Goal: Task Accomplishment & Management: Manage account settings

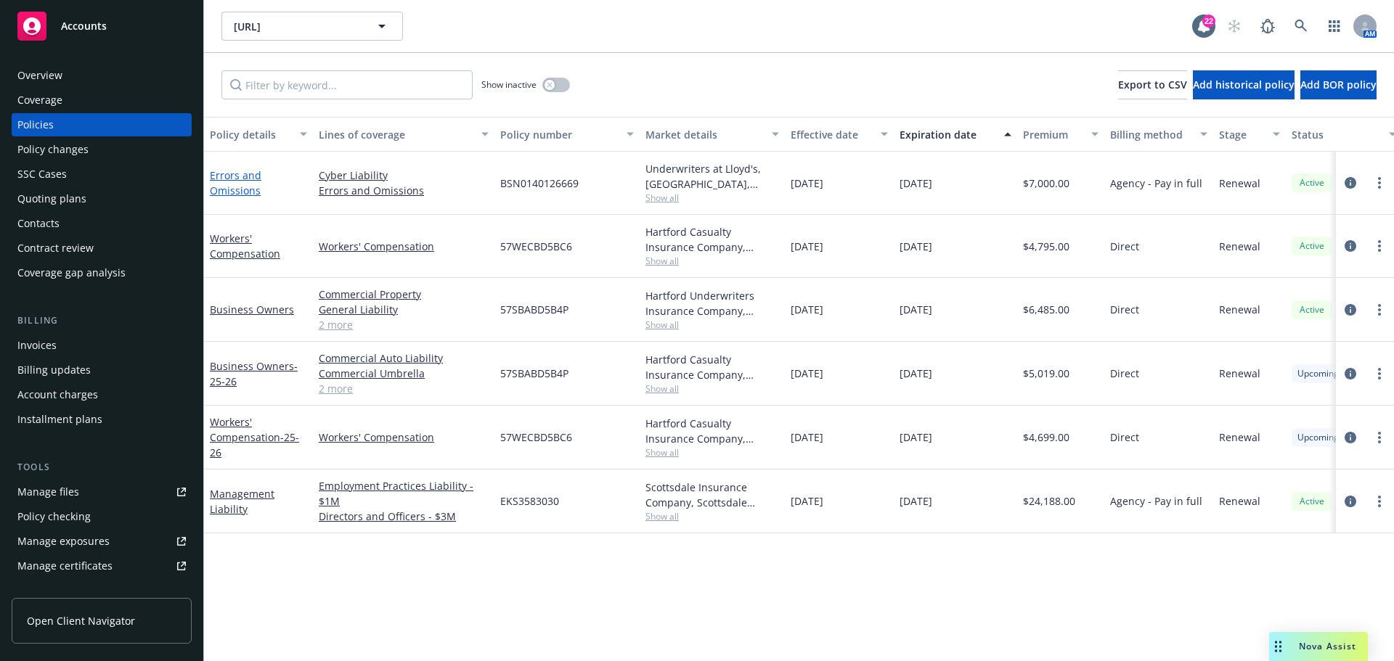
click at [248, 197] on link "Errors and Omissions" at bounding box center [236, 182] width 52 height 29
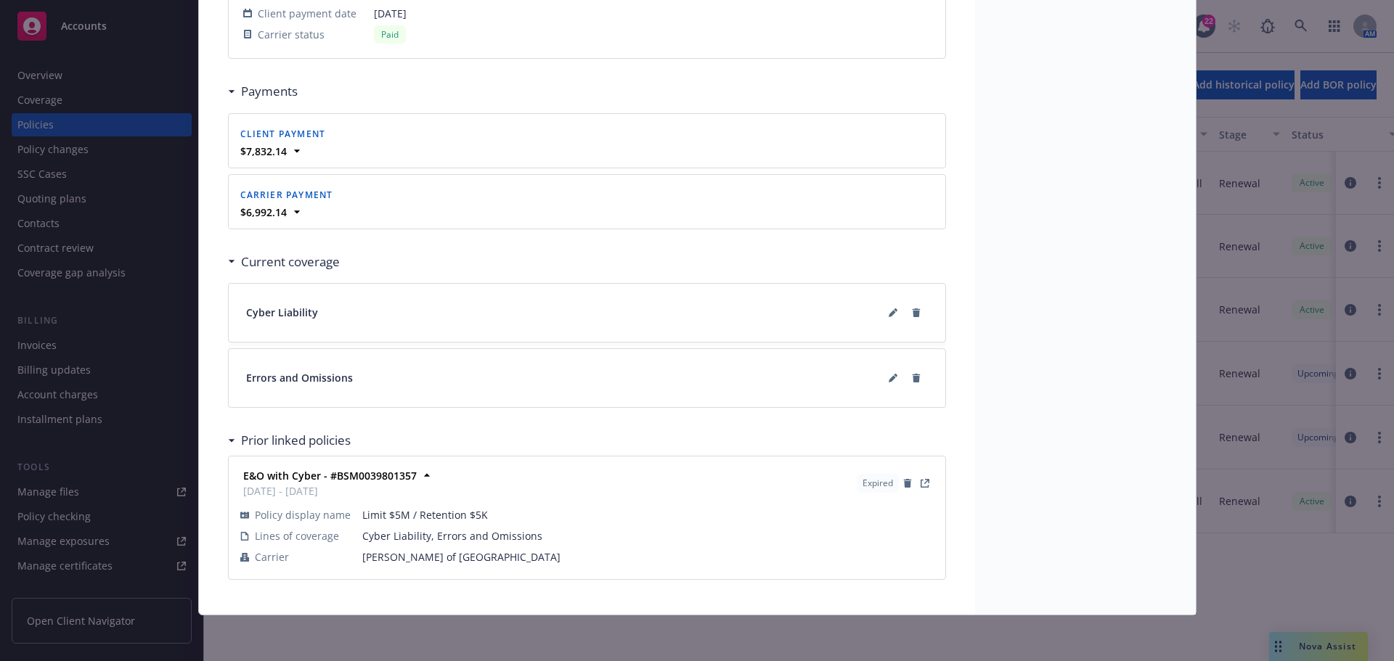
scroll to position [1456, 0]
click at [889, 375] on icon at bounding box center [893, 377] width 9 height 9
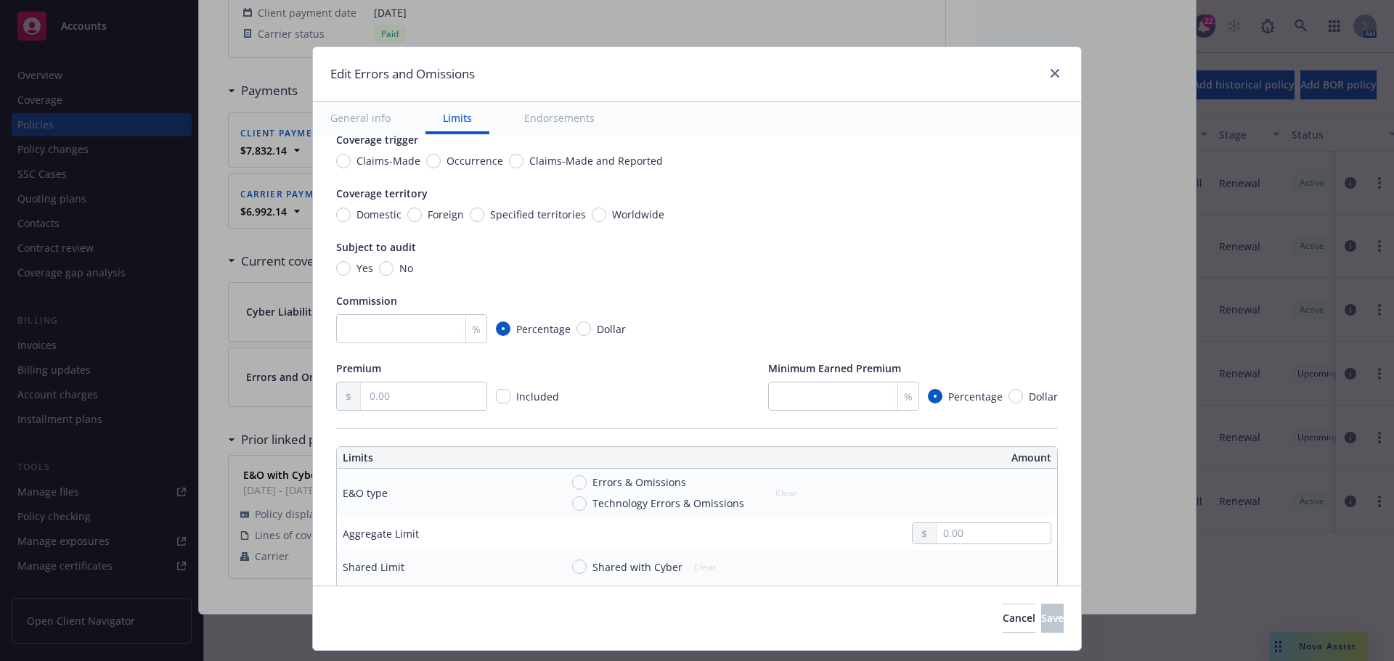
scroll to position [218, 0]
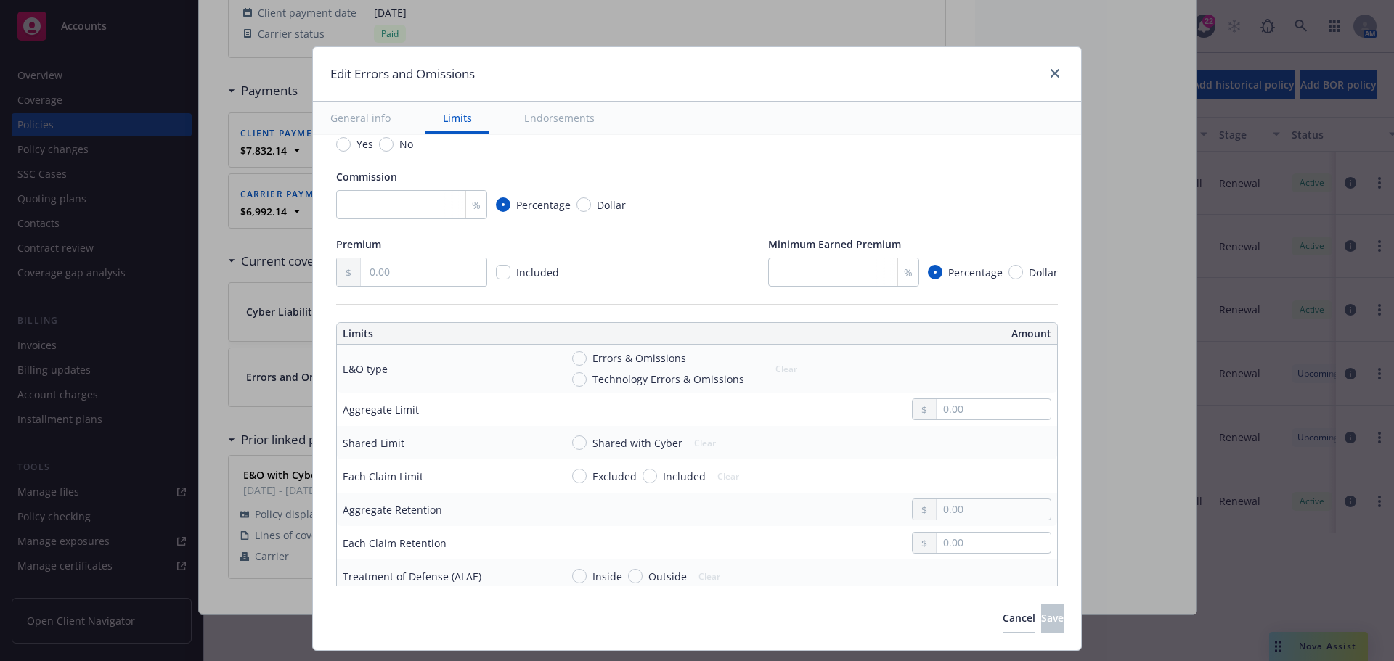
click at [621, 382] on span "Technology Errors & Omissions" at bounding box center [668, 379] width 152 height 15
click at [587, 382] on input "Technology Errors & Omissions" at bounding box center [579, 379] width 15 height 15
radio input "true"
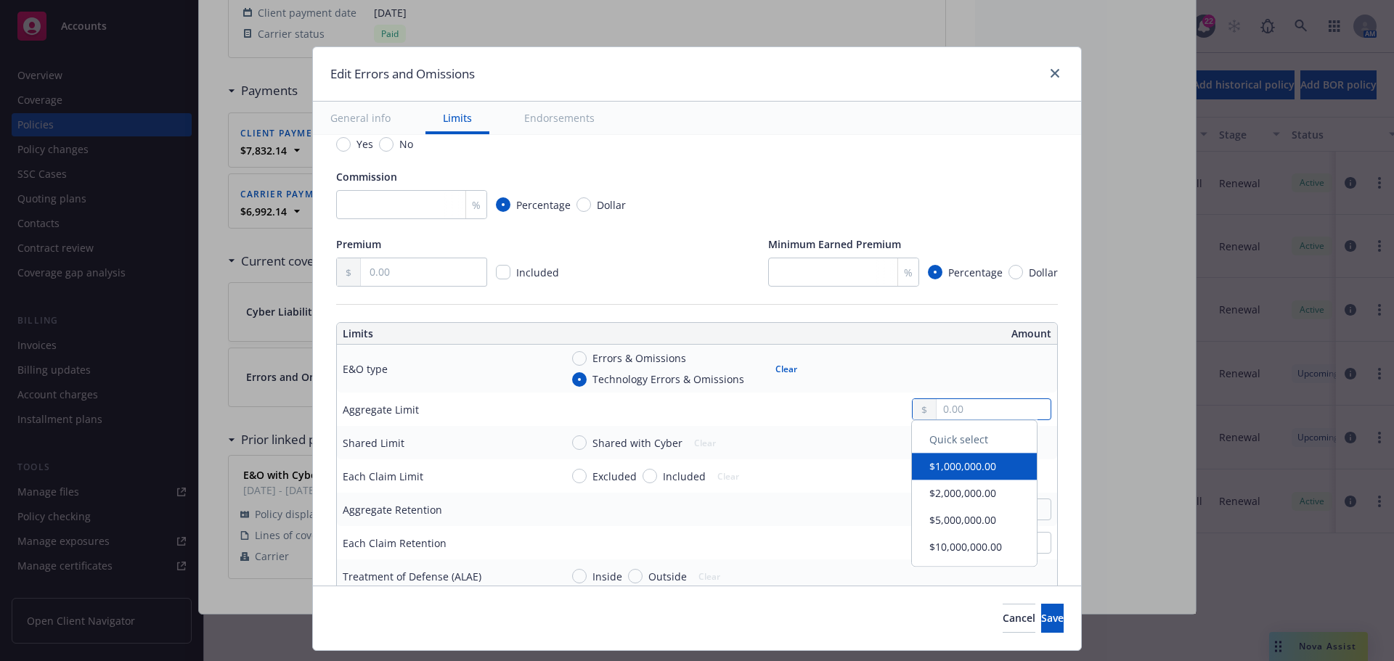
click at [976, 419] on input "text" at bounding box center [994, 409] width 114 height 20
type input "5,000,000.00"
click at [976, 522] on button "$5,000,000.00" at bounding box center [974, 524] width 125 height 27
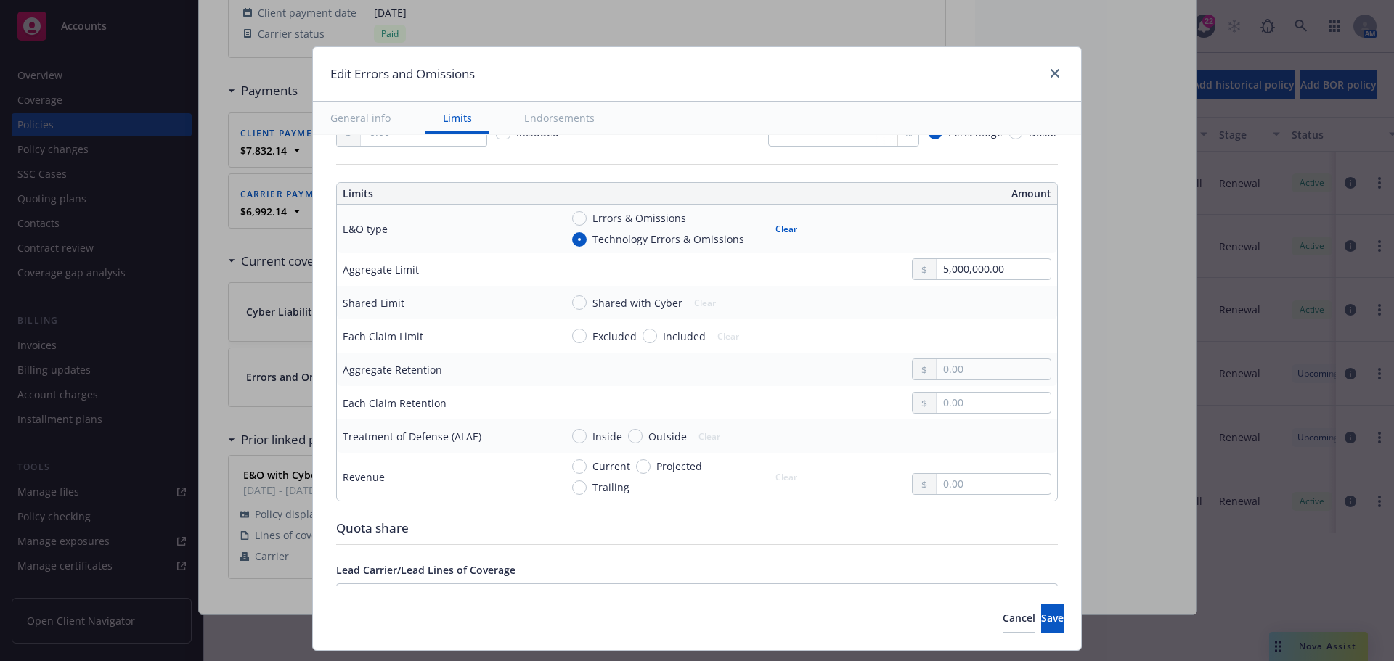
scroll to position [363, 0]
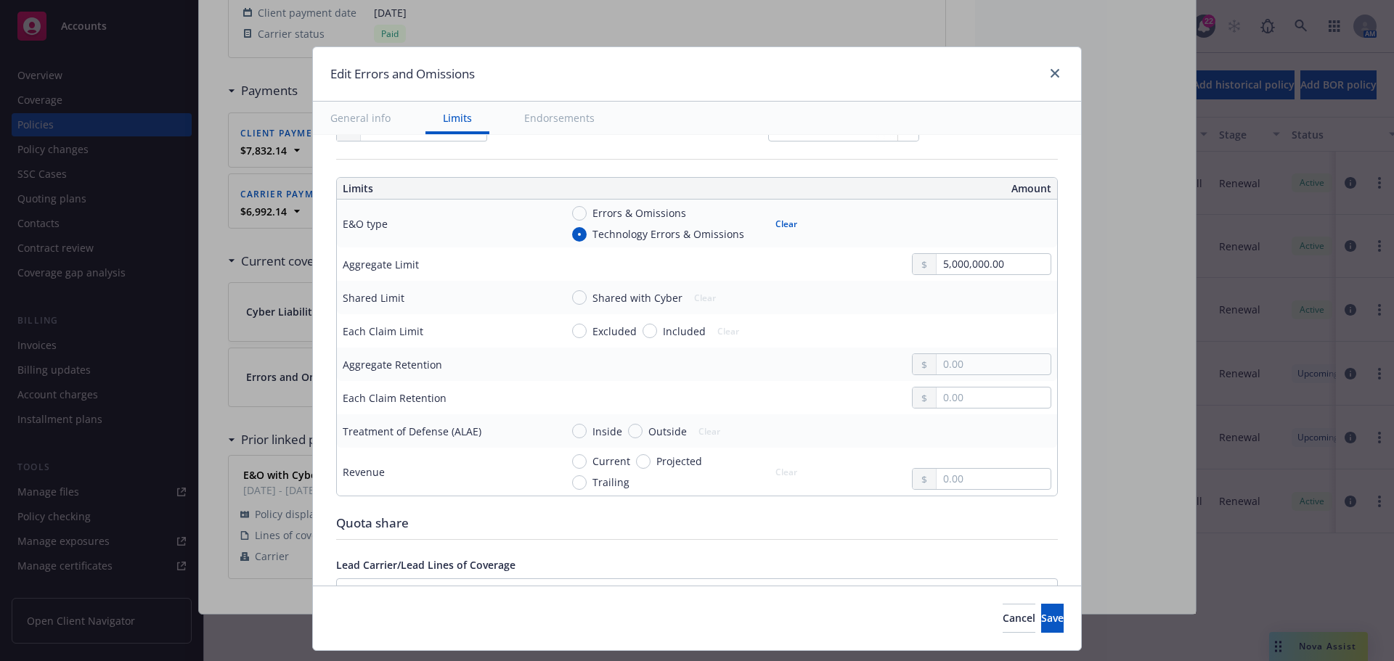
click at [596, 298] on span "Shared with Cyber" at bounding box center [637, 297] width 90 height 15
click at [587, 298] on input "Shared with Cyber" at bounding box center [579, 297] width 15 height 15
radio input "true"
click at [967, 381] on td at bounding box center [806, 397] width 502 height 33
click at [961, 394] on input "text" at bounding box center [994, 398] width 114 height 20
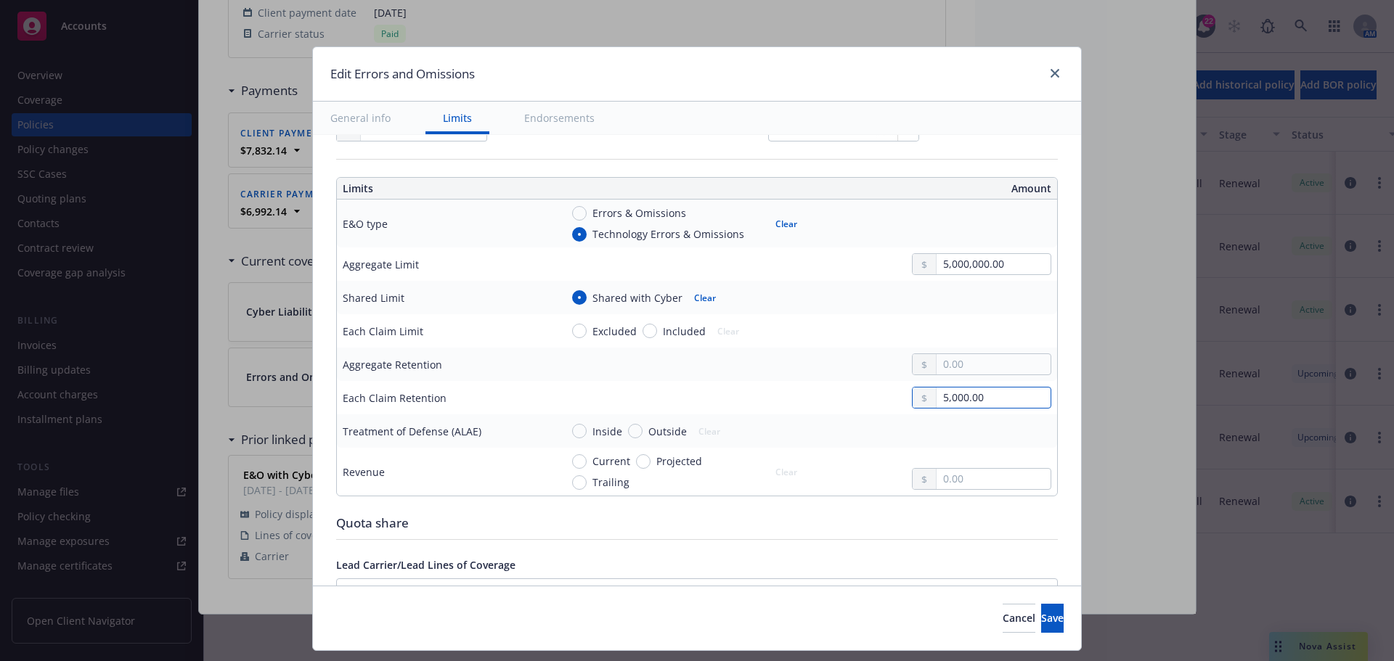
type input "5,000.00"
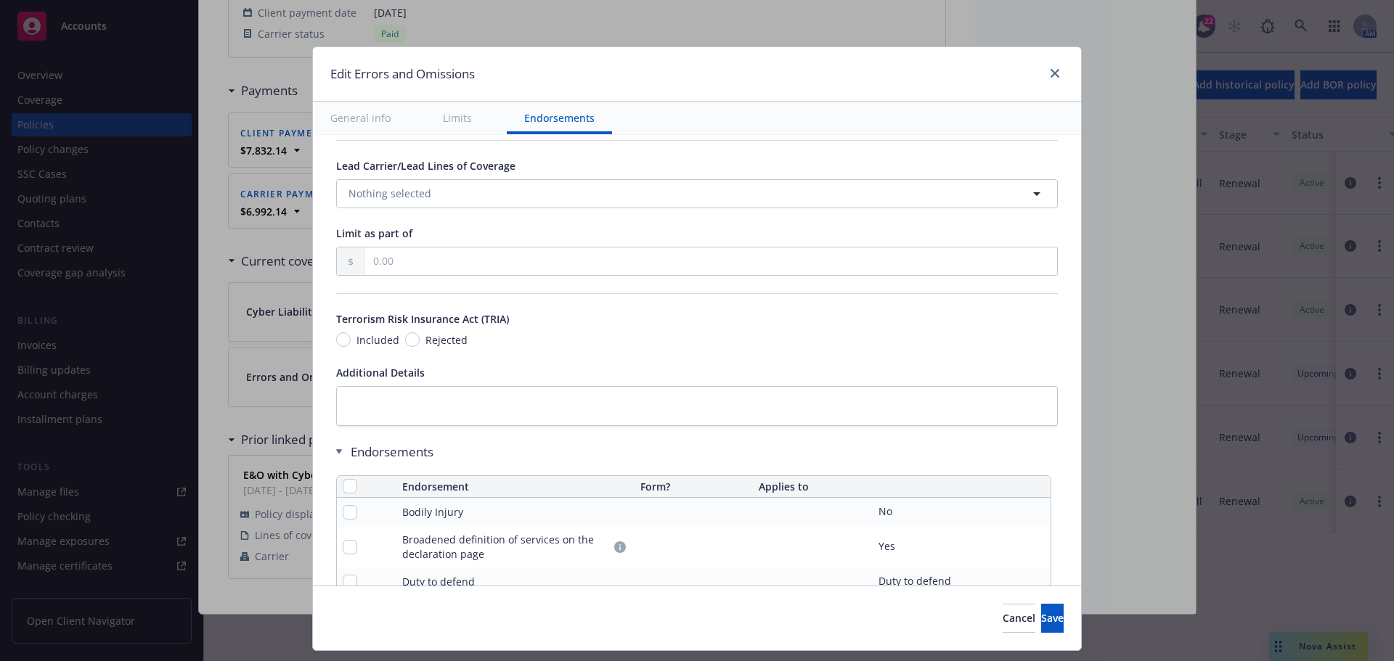
scroll to position [726, 0]
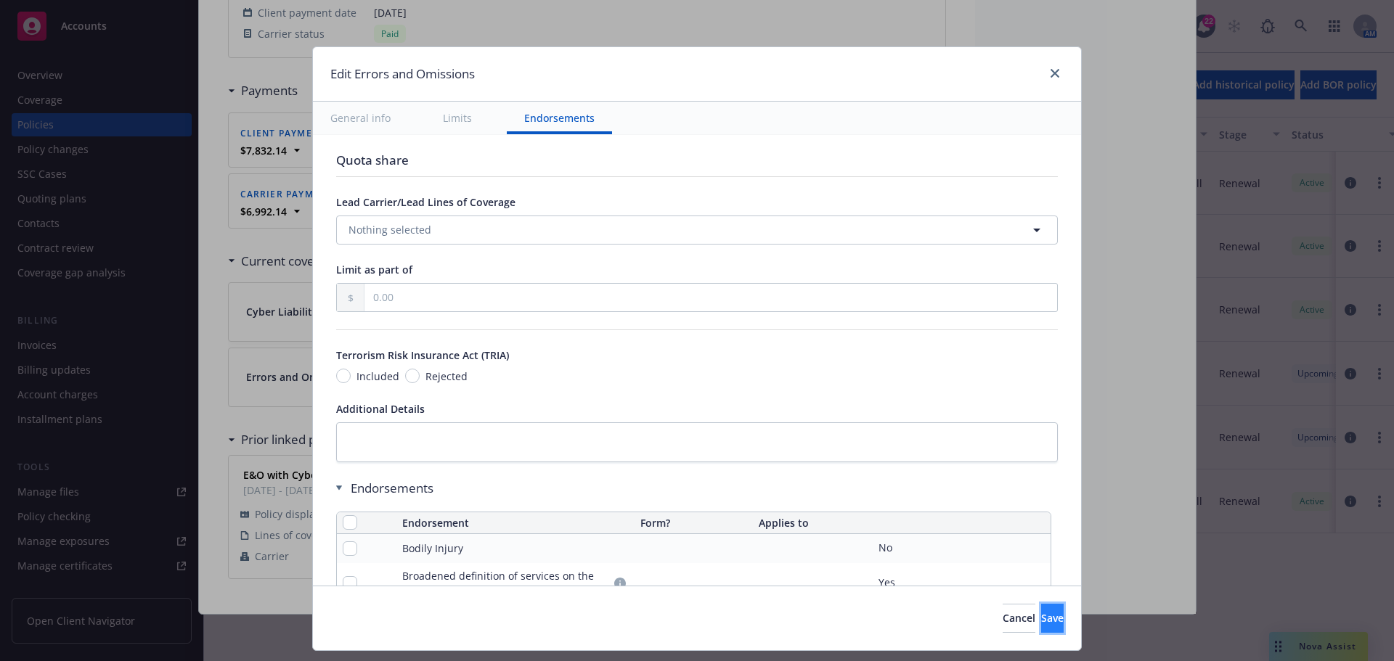
click at [1041, 615] on span "Save" at bounding box center [1052, 618] width 23 height 14
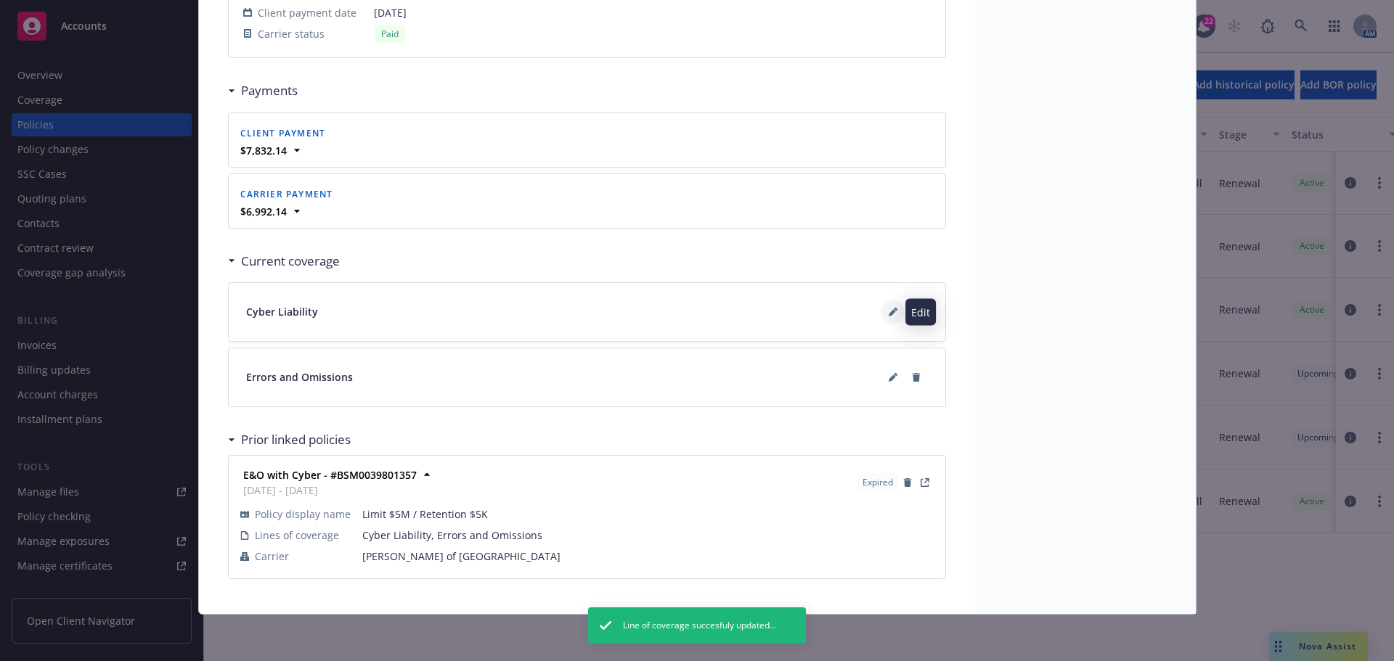
click at [889, 311] on icon at bounding box center [892, 312] width 7 height 7
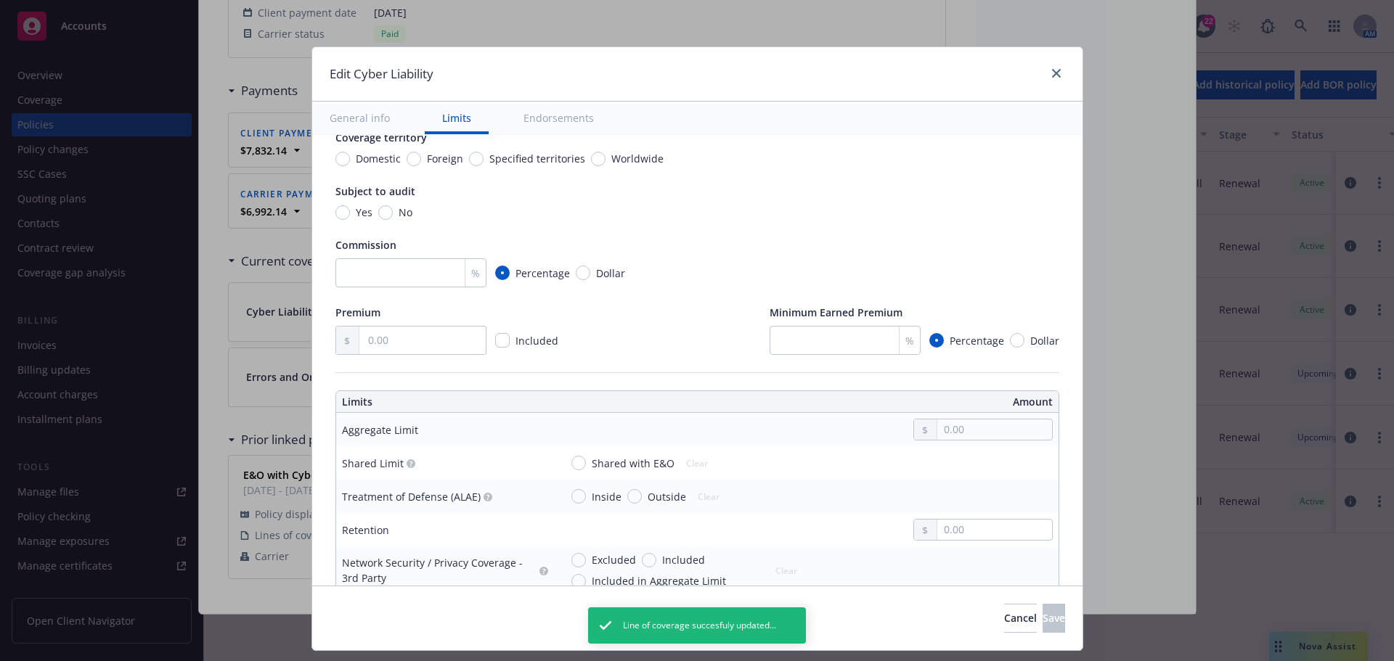
scroll to position [290, 0]
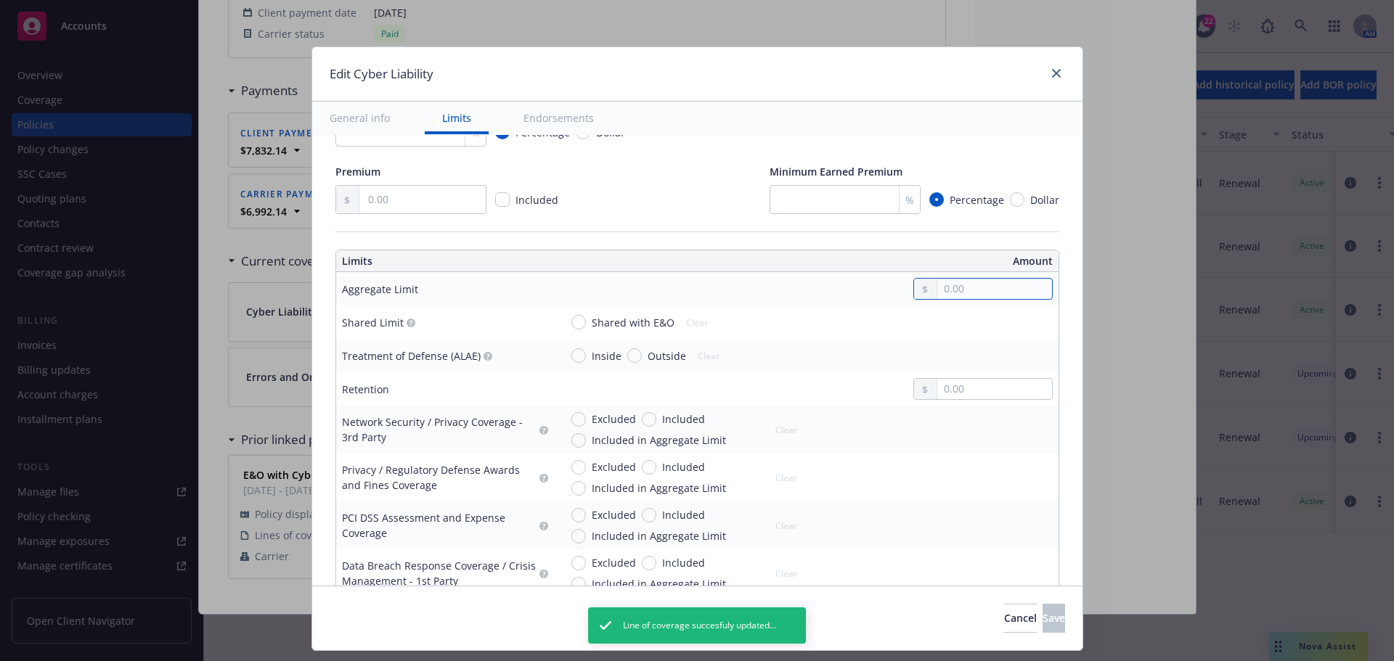
click at [937, 296] on input "text" at bounding box center [994, 289] width 114 height 20
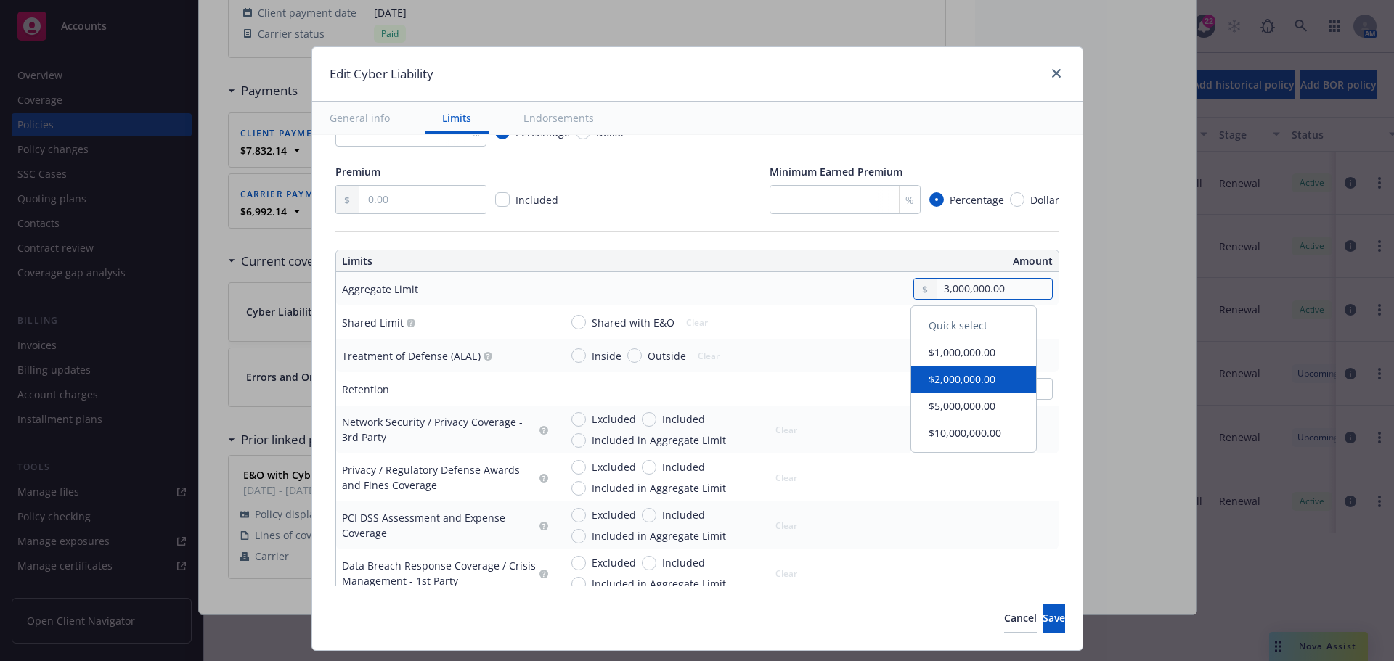
type input "3,000,000.00"
click at [611, 309] on td "Shared with E&O Clear" at bounding box center [806, 322] width 505 height 33
click at [606, 333] on div "Shared with E&O Clear" at bounding box center [683, 322] width 247 height 22
click at [620, 333] on div "Shared with E&O Clear" at bounding box center [643, 322] width 145 height 20
click at [637, 323] on span "Shared with E&O" at bounding box center [633, 322] width 83 height 15
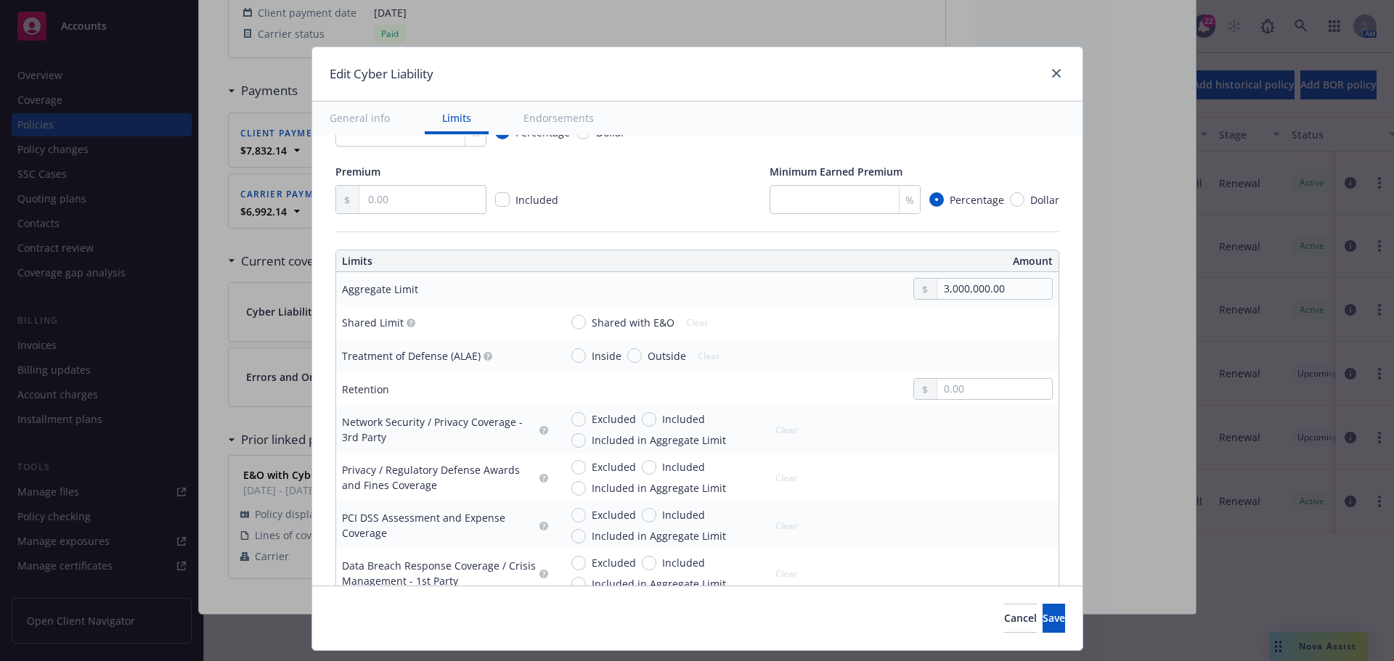
click at [586, 323] on input "Shared with E&O" at bounding box center [578, 322] width 15 height 15
radio input "true"
click at [937, 396] on input "text" at bounding box center [994, 389] width 114 height 20
type input "5,000.00"
click at [1043, 627] on button "Save" at bounding box center [1054, 618] width 23 height 29
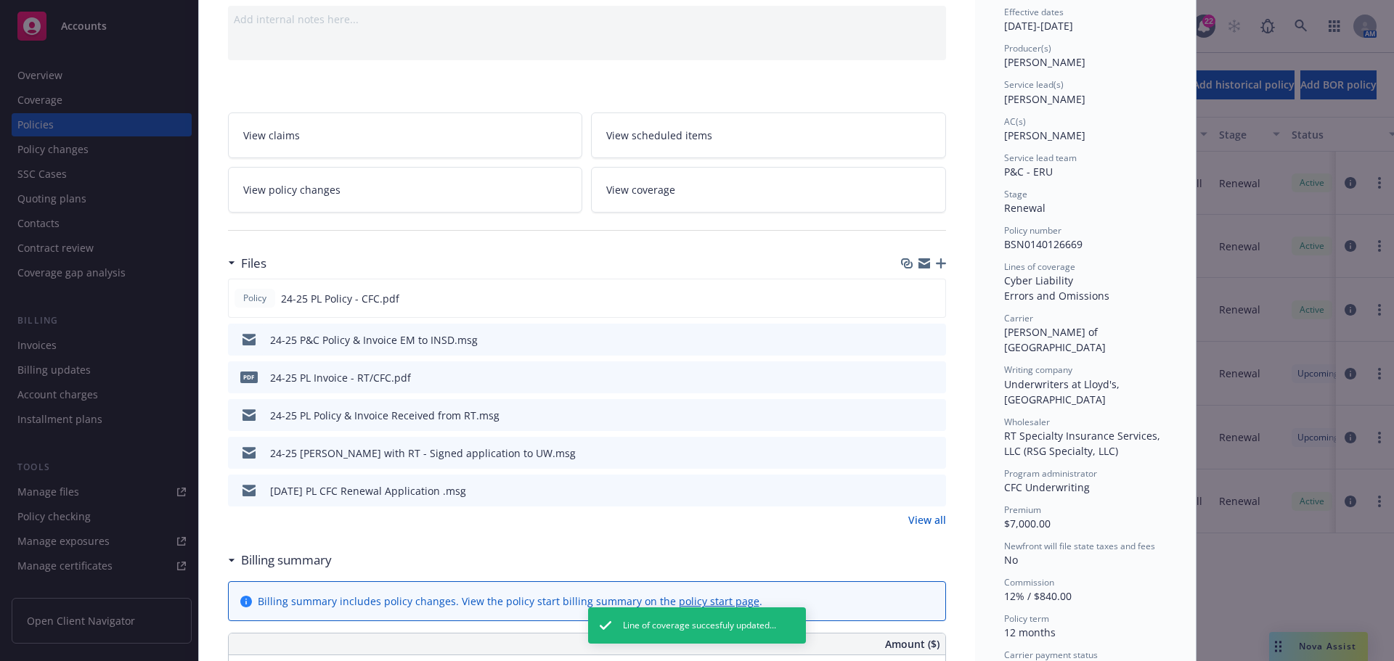
scroll to position [0, 0]
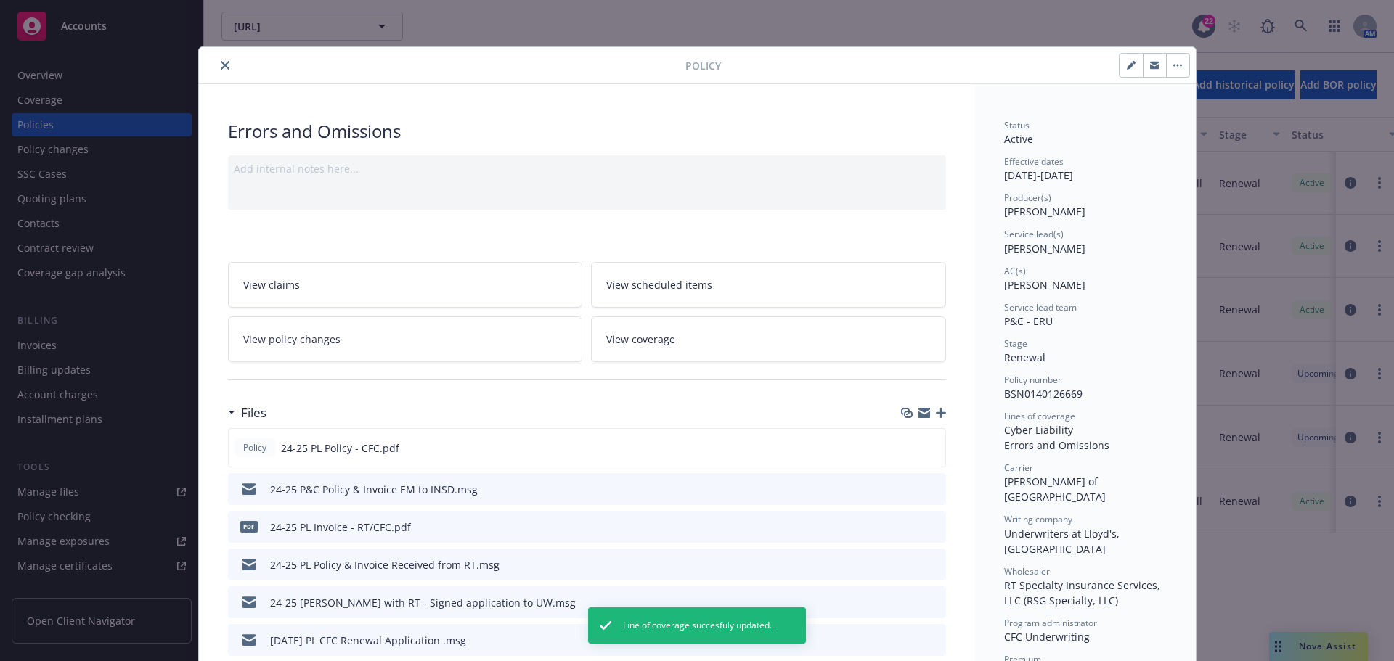
click at [221, 68] on icon "close" at bounding box center [225, 65] width 9 height 9
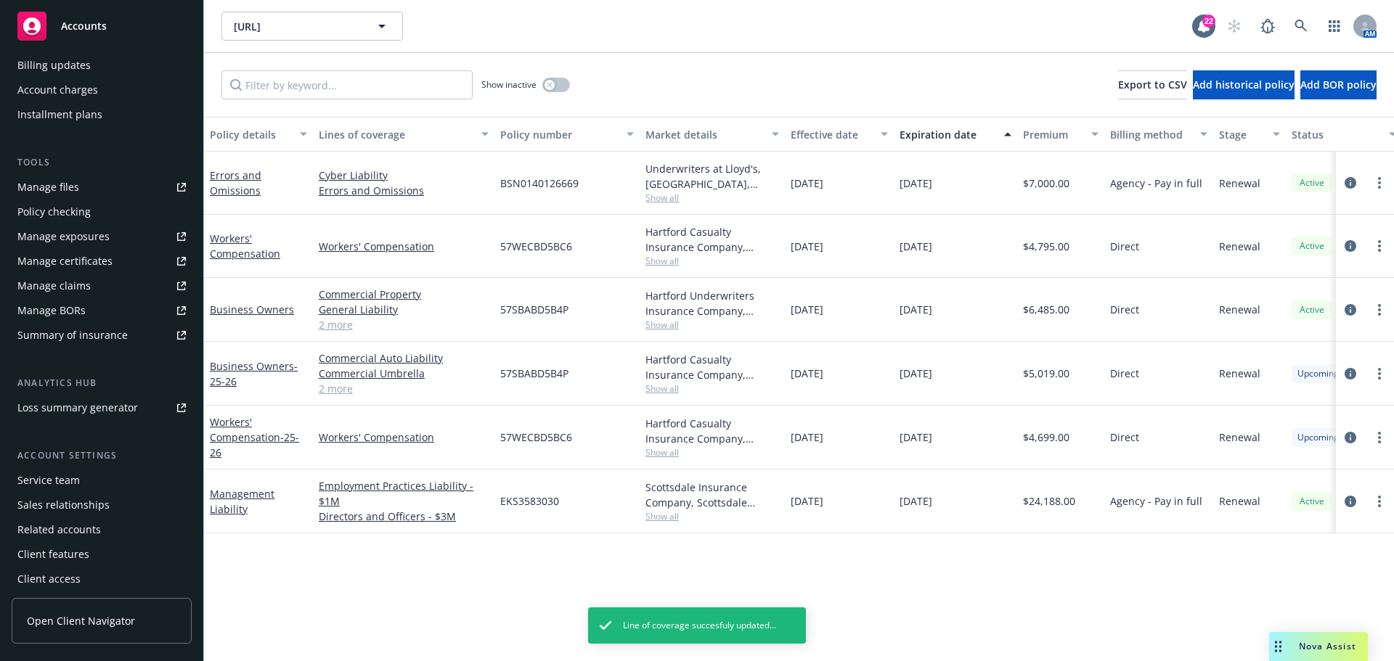
scroll to position [309, 0]
click at [113, 258] on link "Manage certificates" at bounding box center [102, 256] width 180 height 23
